Goal: Task Accomplishment & Management: Use online tool/utility

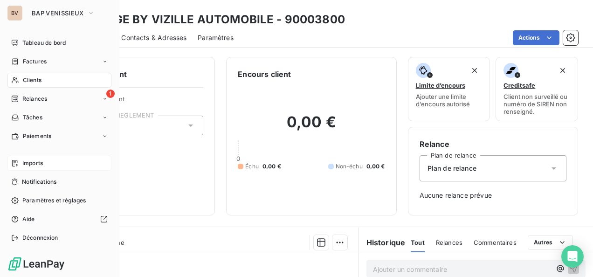
click at [42, 161] on span "Imports" at bounding box center [32, 163] width 21 height 8
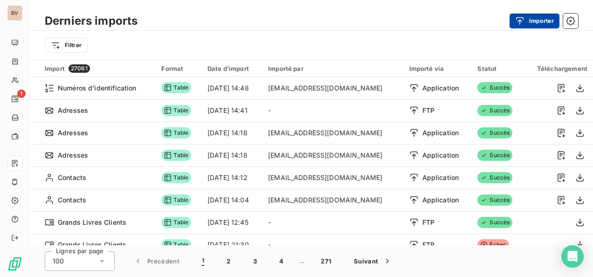
click at [490, 21] on div "button" at bounding box center [523, 20] width 14 height 9
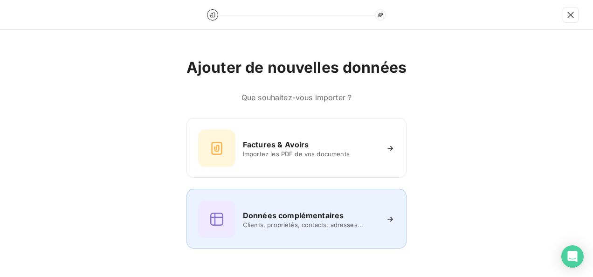
click at [314, 216] on h6 "Données complémentaires" at bounding box center [293, 215] width 101 height 11
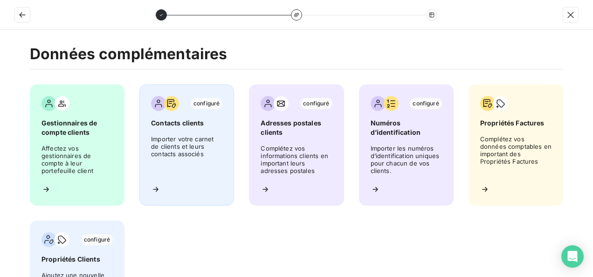
click at [200, 121] on span "Contacts clients" at bounding box center [186, 123] width 71 height 9
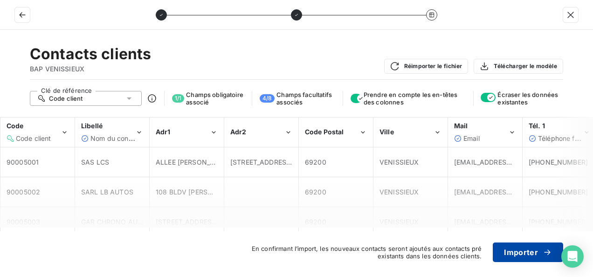
click at [490, 221] on button "Importer" at bounding box center [528, 253] width 70 height 20
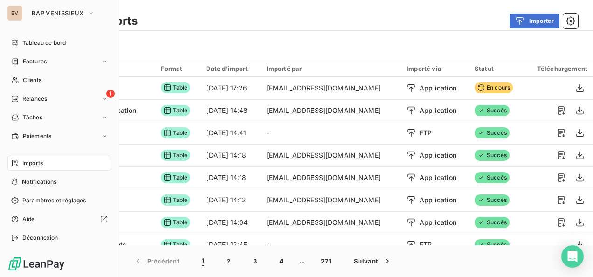
click at [24, 15] on div "BV BAP VENISSIEUX" at bounding box center [59, 13] width 104 height 15
click at [16, 11] on div "BV" at bounding box center [14, 13] width 15 height 15
click at [35, 10] on span "BAP VENISSIEUX" at bounding box center [58, 12] width 52 height 7
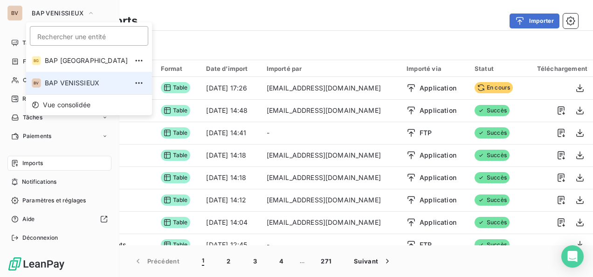
click at [50, 80] on span "BAP VENISSIEUX" at bounding box center [86, 82] width 83 height 9
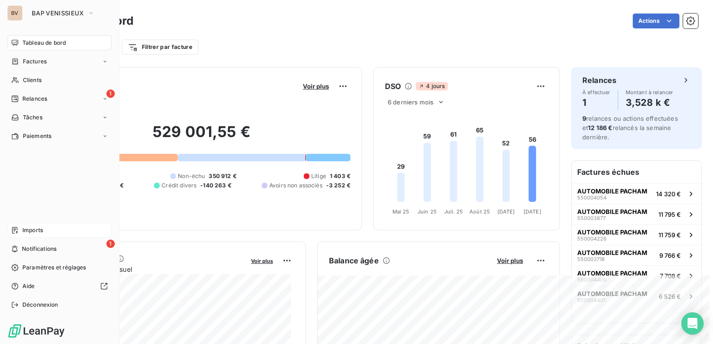
click at [47, 221] on div "Imports" at bounding box center [59, 230] width 104 height 15
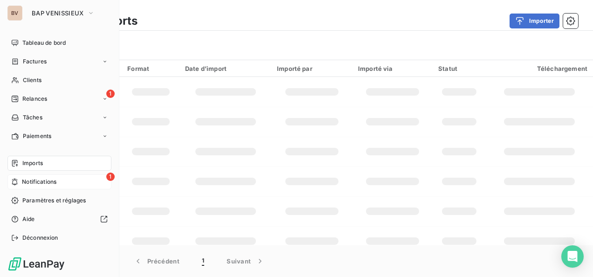
click at [35, 186] on span "Notifications" at bounding box center [39, 182] width 35 height 8
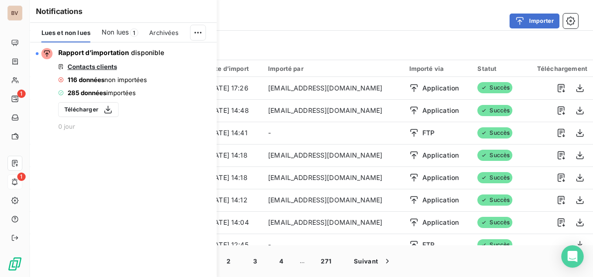
click at [172, 29] on span "Archivées" at bounding box center [163, 32] width 29 height 7
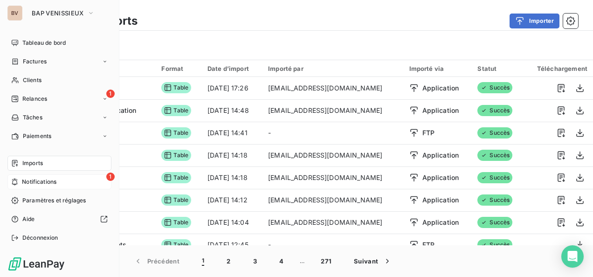
click at [34, 161] on span "Imports" at bounding box center [32, 163] width 21 height 8
click at [39, 80] on span "Clients" at bounding box center [32, 80] width 19 height 8
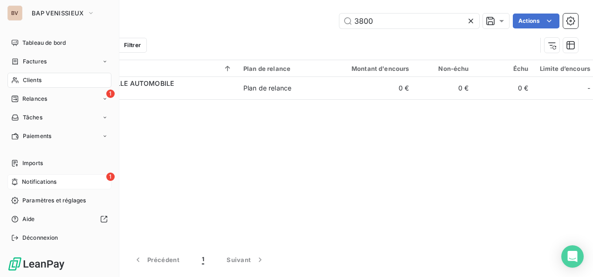
click at [26, 184] on span "Notifications" at bounding box center [39, 182] width 35 height 8
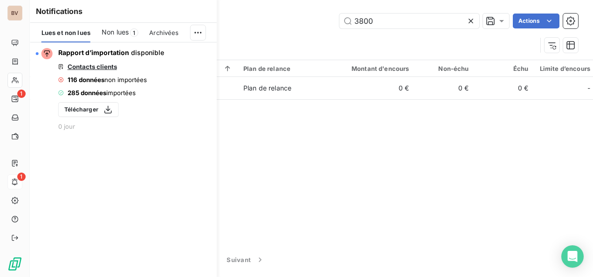
click at [84, 33] on span "Lues et non lues" at bounding box center [66, 32] width 49 height 7
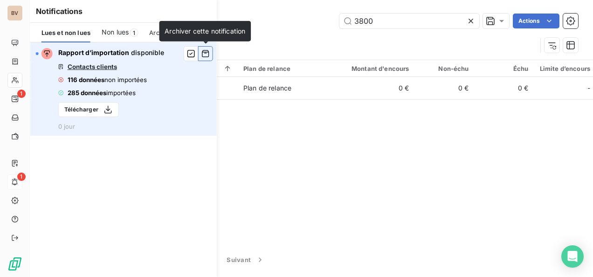
click at [202, 55] on icon "button" at bounding box center [205, 53] width 7 height 7
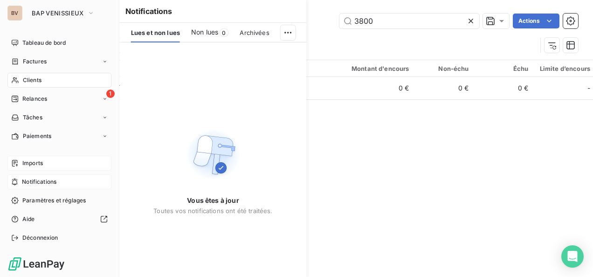
click at [21, 162] on div "Imports" at bounding box center [59, 163] width 104 height 15
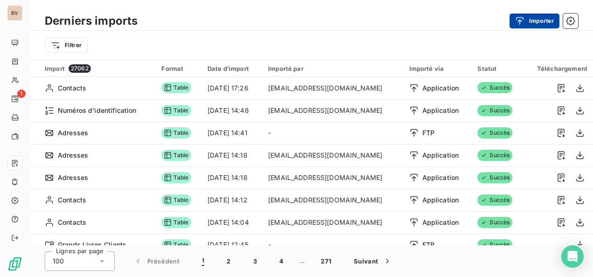
click at [490, 21] on button "Importer" at bounding box center [535, 21] width 50 height 15
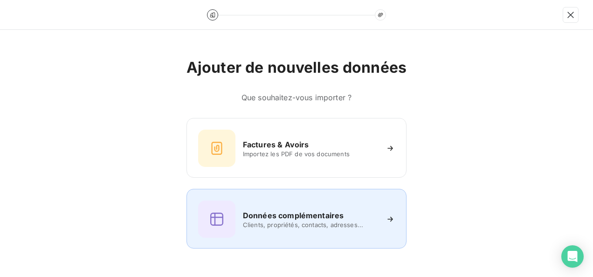
click at [322, 214] on h6 "Données complémentaires" at bounding box center [293, 215] width 101 height 11
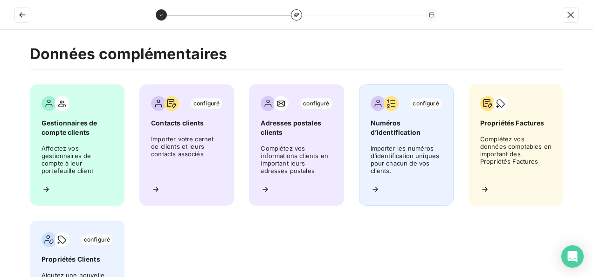
click at [376, 139] on div "configuré Numéros d’identification Importer les numéros d’identification unique…" at bounding box center [406, 144] width 95 height 121
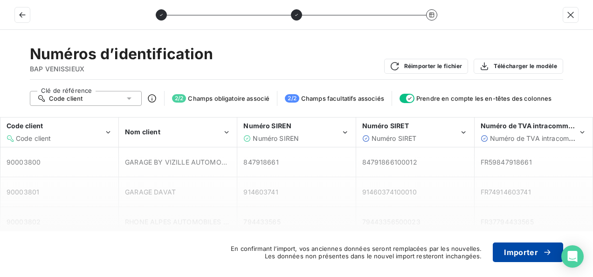
click at [490, 221] on button "Importer" at bounding box center [528, 253] width 70 height 20
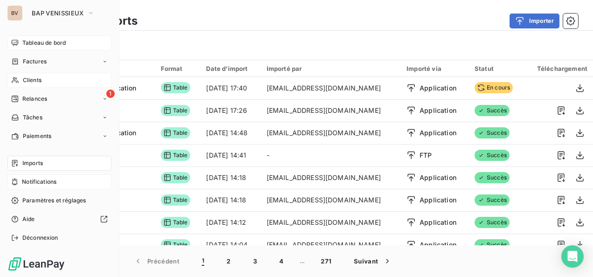
click at [23, 44] on span "Tableau de bord" at bounding box center [43, 43] width 43 height 8
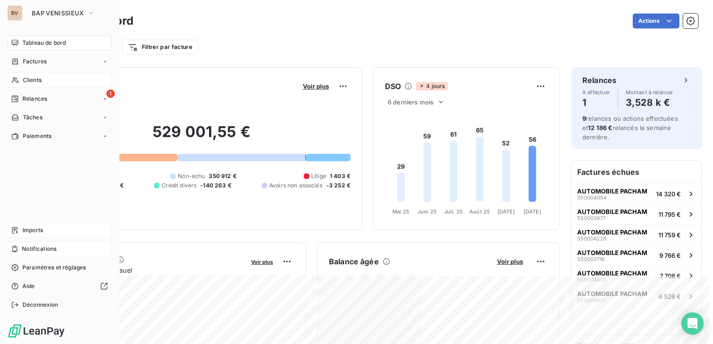
click at [36, 221] on span "Imports" at bounding box center [32, 230] width 21 height 8
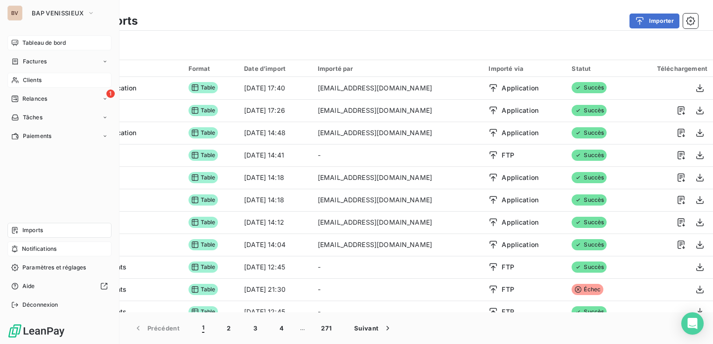
click at [31, 80] on span "Clients" at bounding box center [32, 80] width 19 height 8
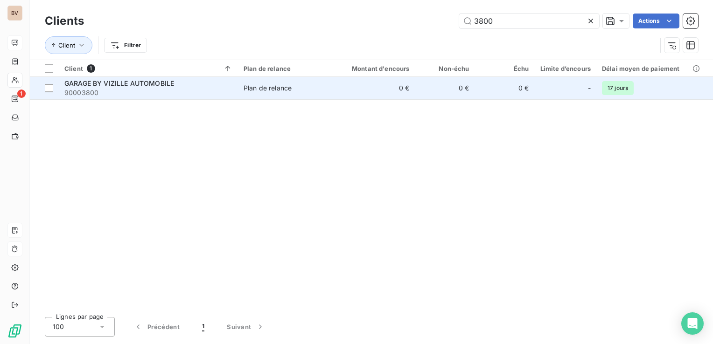
click at [126, 84] on span "GARAGE BY VIZILLE AUTOMOBILE" at bounding box center [119, 83] width 110 height 8
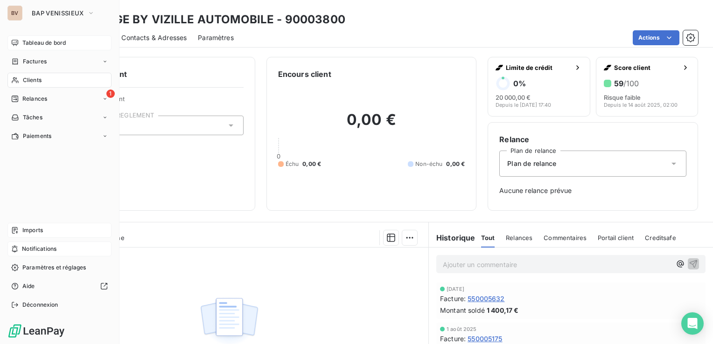
click at [17, 10] on div "BV" at bounding box center [14, 13] width 15 height 15
click at [35, 98] on span "Relances" at bounding box center [34, 99] width 25 height 8
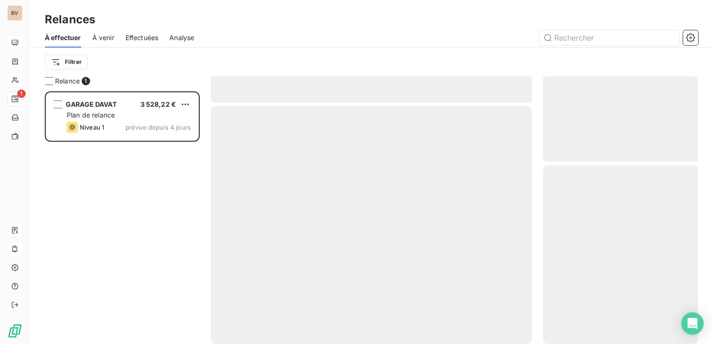
scroll to position [246, 147]
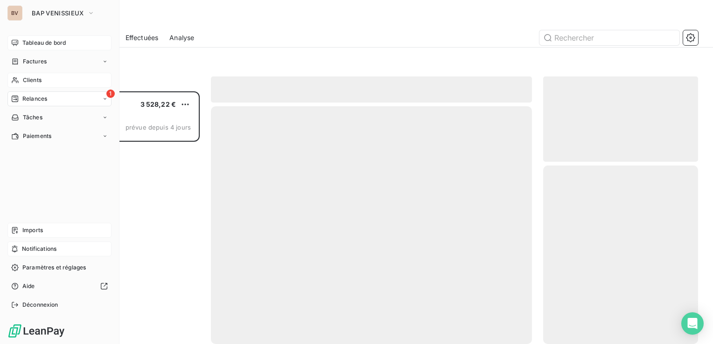
click at [27, 221] on span "Imports" at bounding box center [32, 230] width 21 height 8
